Goal: Information Seeking & Learning: Find specific fact

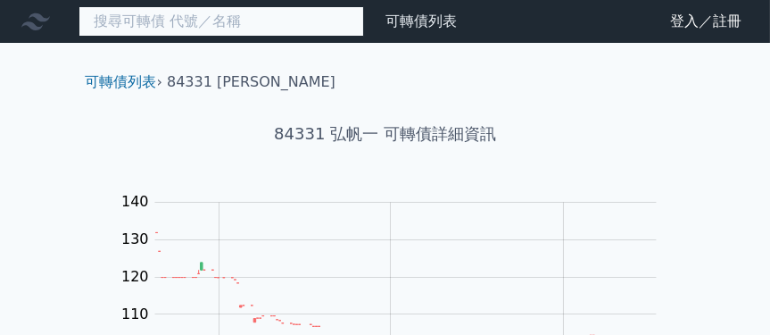
click at [343, 22] on input at bounding box center [222, 21] width 286 height 30
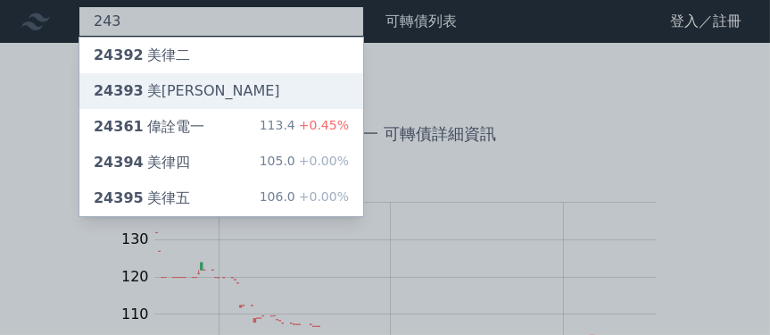
type input "243"
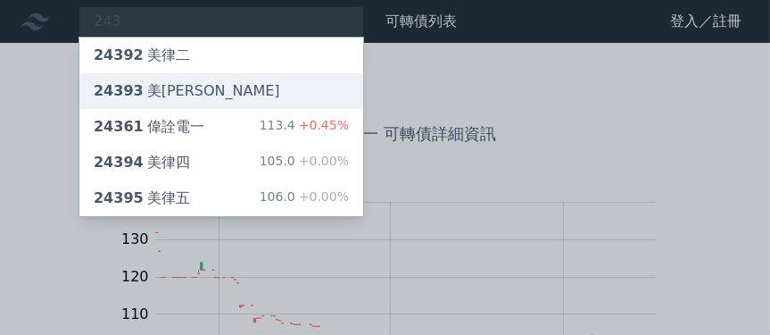
click at [287, 81] on div "24393 美[PERSON_NAME]" at bounding box center [221, 91] width 284 height 36
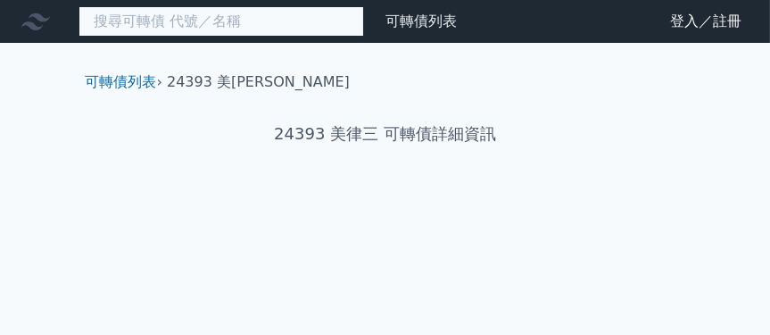
click at [295, 21] on input at bounding box center [222, 21] width 286 height 30
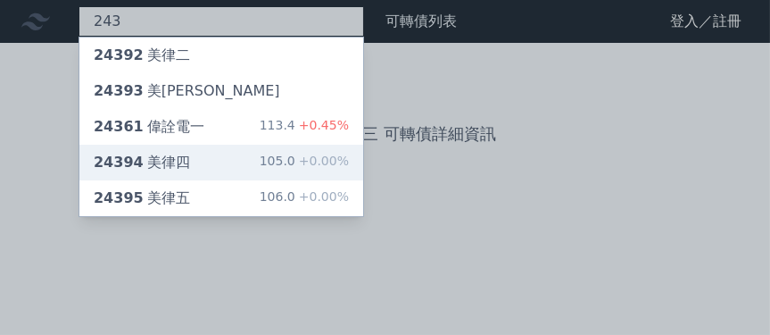
type input "243"
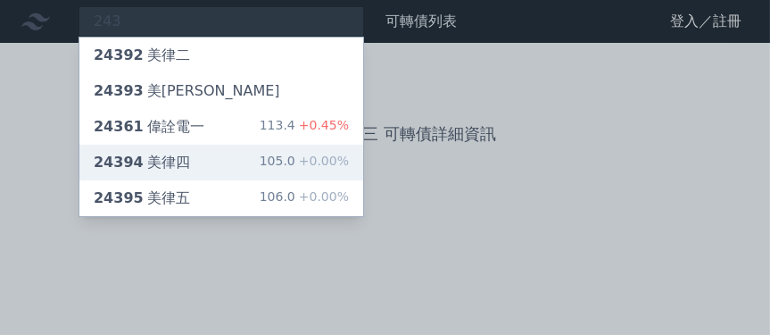
click at [294, 154] on div "105.0 +0.00%" at bounding box center [304, 162] width 89 height 21
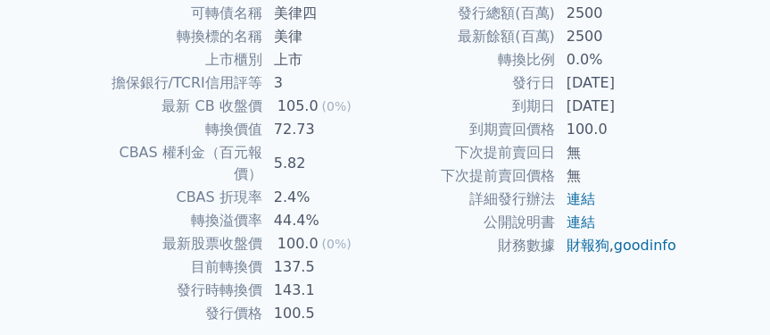
scroll to position [446, 0]
